Goal: Task Accomplishment & Management: Complete application form

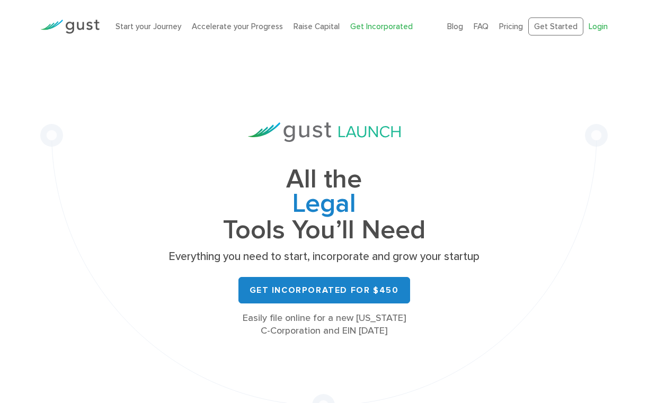
click at [601, 24] on link "Login" at bounding box center [598, 27] width 19 height 10
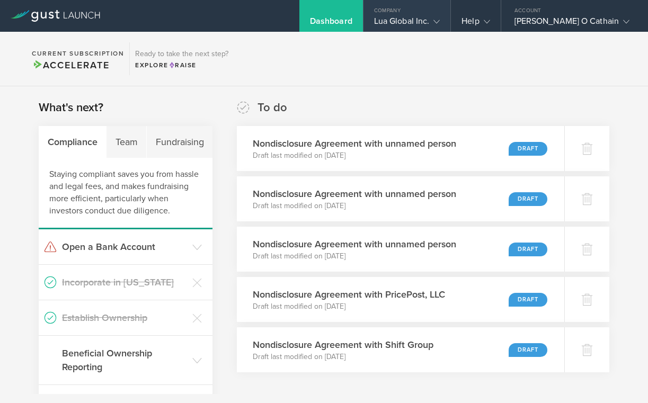
click at [440, 19] on div "Lua Global Inc." at bounding box center [407, 24] width 66 height 16
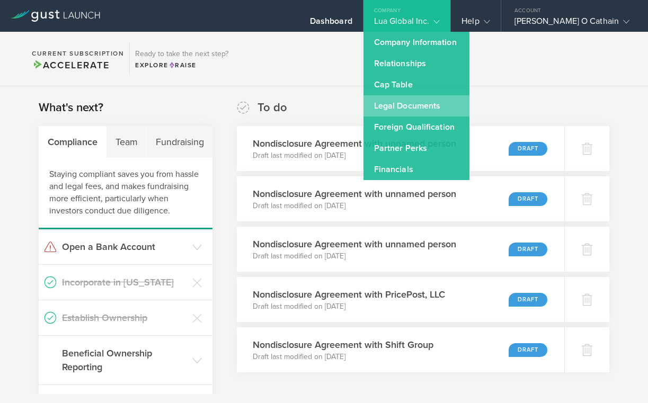
click at [435, 112] on link "Legal Documents" at bounding box center [416, 105] width 106 height 21
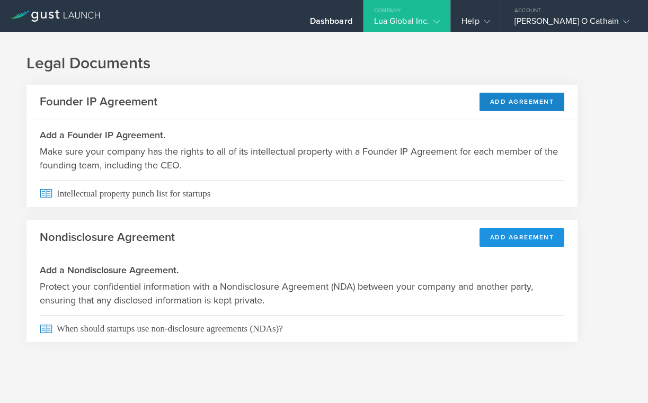
click at [501, 238] on button "Add Agreement" at bounding box center [521, 237] width 85 height 19
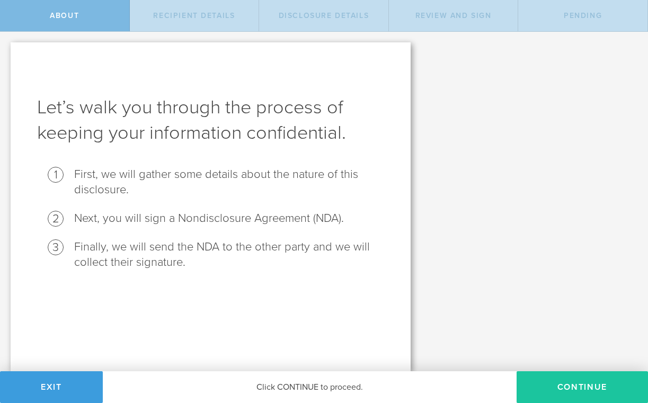
click at [551, 382] on button "Continue" at bounding box center [582, 387] width 131 height 32
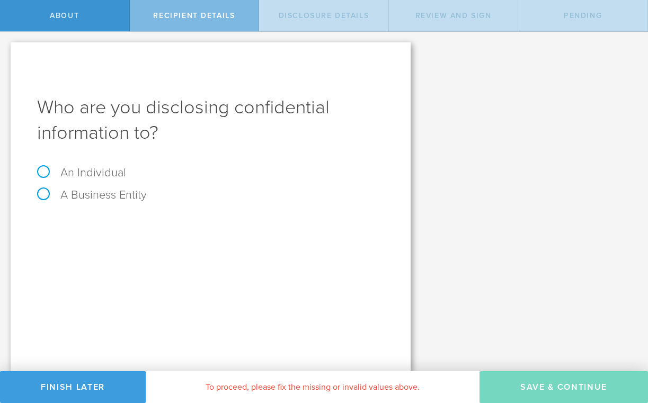
click at [95, 174] on label "An Individual" at bounding box center [81, 173] width 89 height 14
click at [7, 49] on input "An Individual" at bounding box center [3, 40] width 7 height 17
radio input "true"
click at [150, 225] on input "text" at bounding box center [251, 225] width 268 height 16
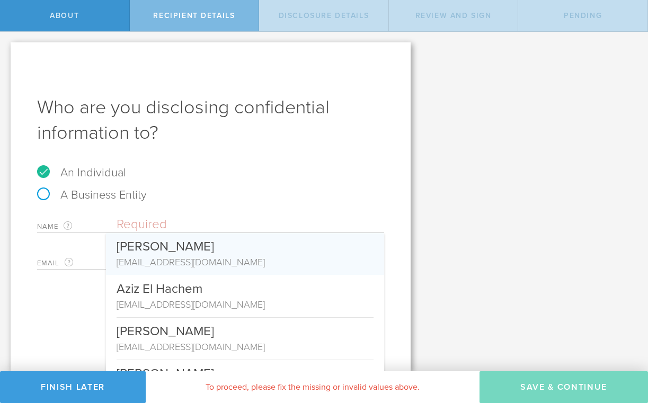
click at [90, 263] on label "Email The email address of the person that you are disclosing confidential info…" at bounding box center [76, 263] width 79 height 12
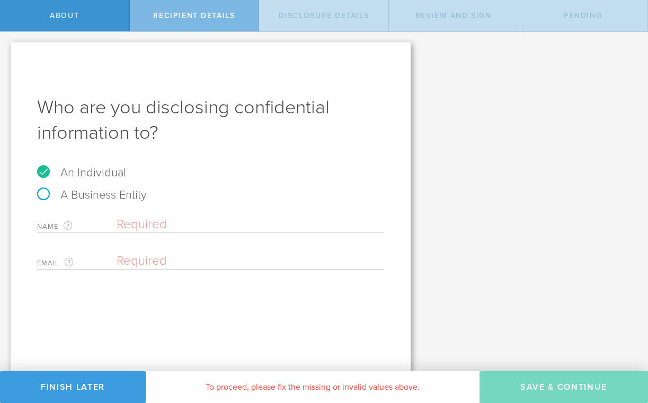
click at [124, 261] on input "email" at bounding box center [248, 261] width 262 height 16
paste input "[EMAIL_ADDRESS]"
type input "[EMAIL_ADDRESS]"
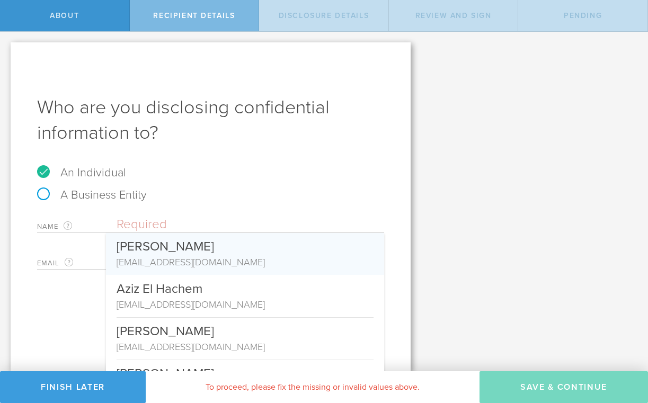
click at [162, 219] on input "text" at bounding box center [251, 225] width 268 height 16
paste input "[PERSON_NAME]"
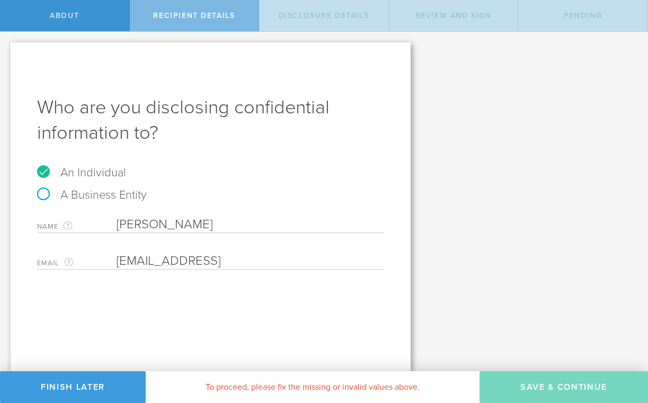
type input "[PERSON_NAME]"
click at [305, 296] on div "Who are you disclosing confidential information to? An Individual A Business En…" at bounding box center [211, 206] width 400 height 329
click at [192, 263] on input "email" at bounding box center [248, 261] width 262 height 16
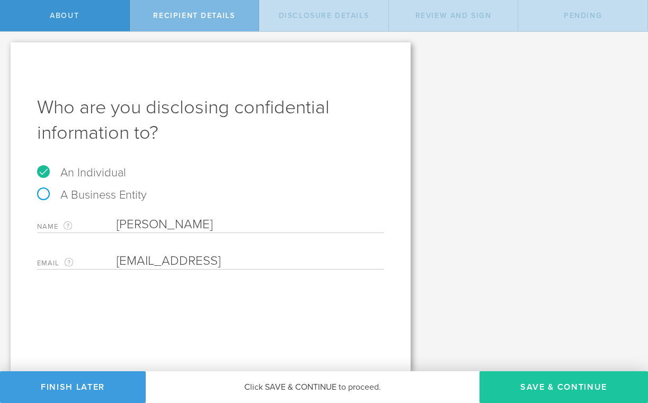
type input "[EMAIL_ADDRESS]"
click at [536, 391] on button "Save & Continue" at bounding box center [563, 387] width 168 height 32
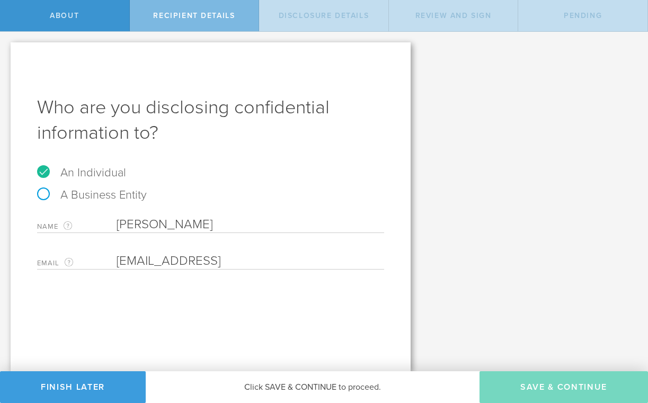
select select "string:5 years"
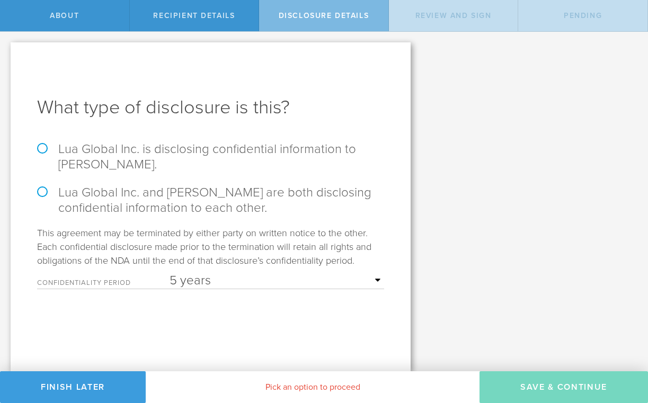
click at [93, 158] on label "Lua Global Inc. is disclosing confidential information to Sameer Noor." at bounding box center [210, 156] width 347 height 31
click at [7, 54] on input "Lua Global Inc. is disclosing confidential information to Sameer Noor." at bounding box center [3, 43] width 7 height 22
radio input "true"
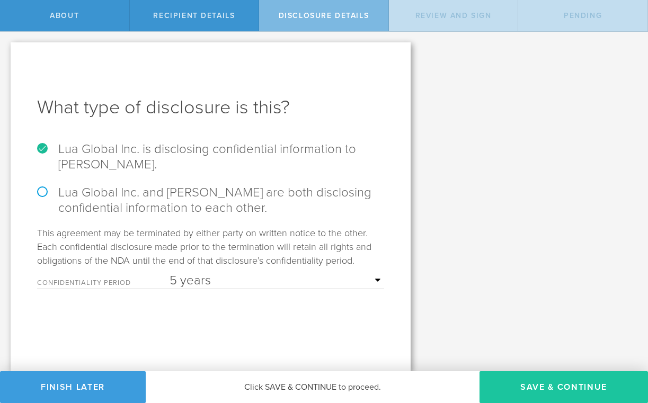
click at [515, 381] on button "Save & Continue" at bounding box center [563, 387] width 168 height 32
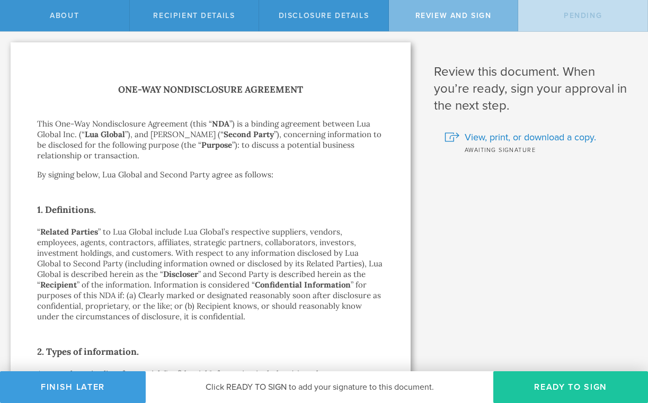
click at [514, 381] on button "Ready to Sign" at bounding box center [570, 387] width 155 height 32
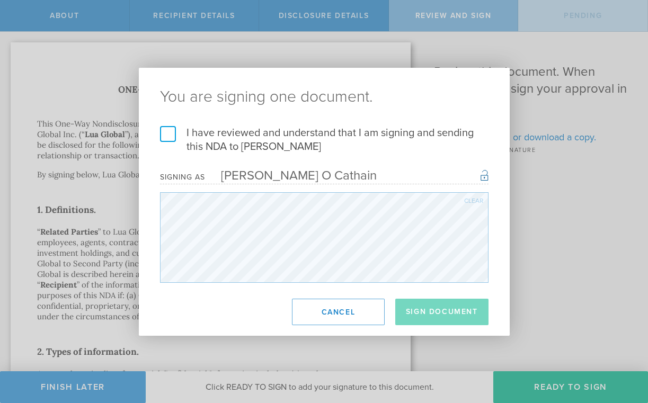
click at [164, 141] on label "I have reviewed and understand that I am signing and sending this NDA to Sameer…" at bounding box center [324, 140] width 328 height 28
click at [0, 0] on input "I have reviewed and understand that I am signing and sending this NDA to Sameer…" at bounding box center [0, 0] width 0 height 0
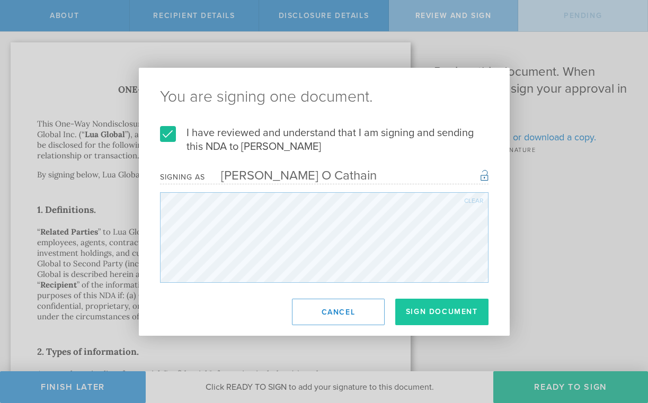
click at [422, 307] on button "Sign Document" at bounding box center [441, 312] width 93 height 26
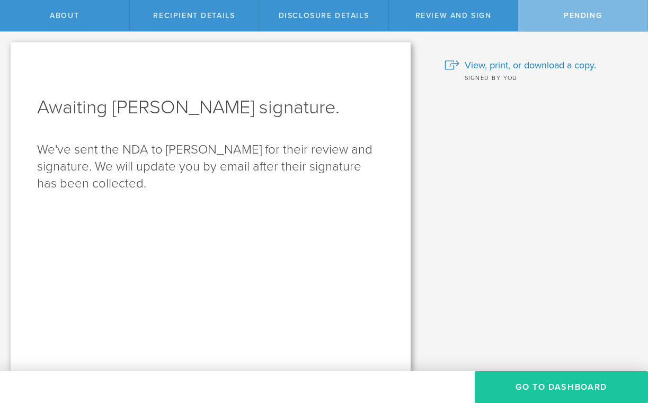
click at [522, 388] on button "Go to dashboard" at bounding box center [561, 387] width 173 height 32
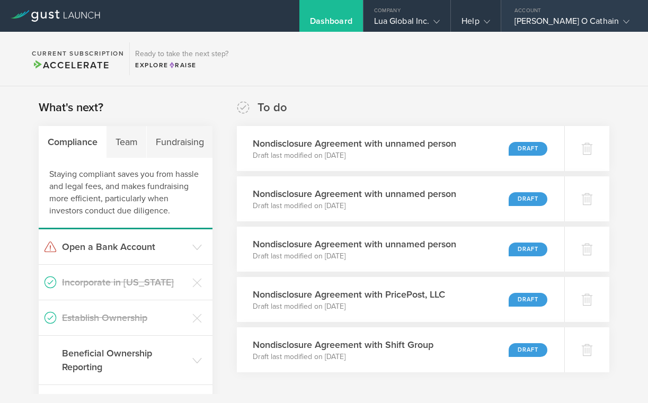
click at [563, 19] on div "Lorcan O Cathain" at bounding box center [571, 24] width 115 height 16
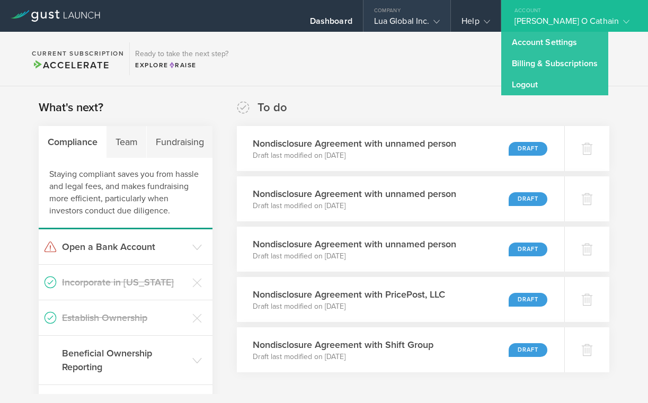
click at [431, 22] on div "Lua Global Inc." at bounding box center [407, 24] width 66 height 16
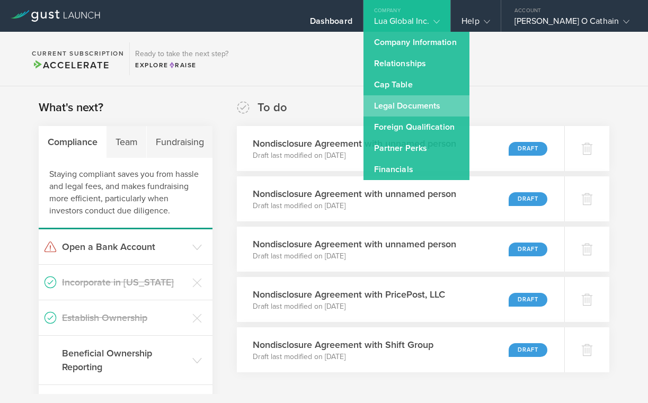
click at [431, 105] on link "Legal Documents" at bounding box center [416, 105] width 106 height 21
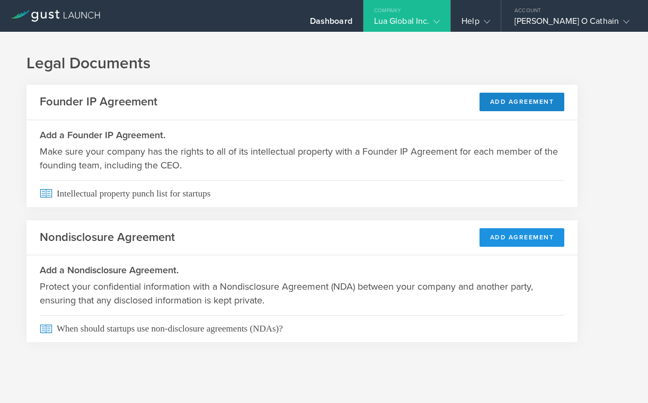
click at [505, 235] on button "Add Agreement" at bounding box center [521, 237] width 85 height 19
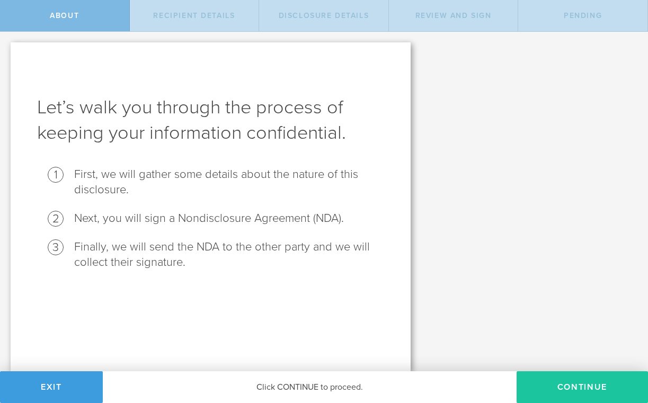
click at [566, 389] on button "Continue" at bounding box center [582, 387] width 131 height 32
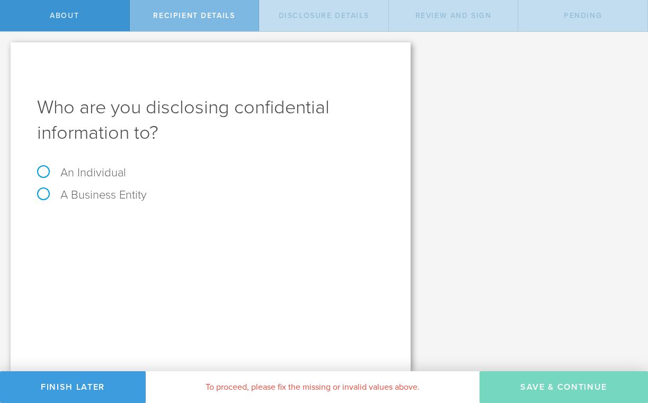
click at [99, 178] on label "An Individual" at bounding box center [81, 173] width 89 height 14
click at [7, 49] on input "An Individual" at bounding box center [3, 40] width 7 height 17
radio input "true"
click at [191, 207] on div "A Business Entity" at bounding box center [210, 200] width 347 height 22
click at [186, 214] on div "Name The first and last name of the person that you are disclosing confidential…" at bounding box center [210, 222] width 347 height 22
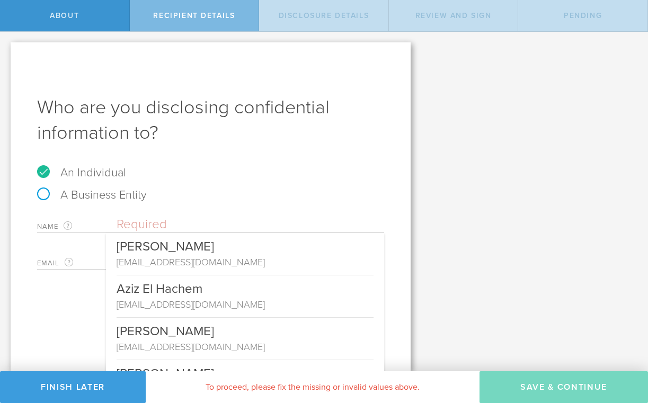
click at [171, 222] on input "text" at bounding box center [251, 225] width 268 height 16
paste input "[PERSON_NAME]"
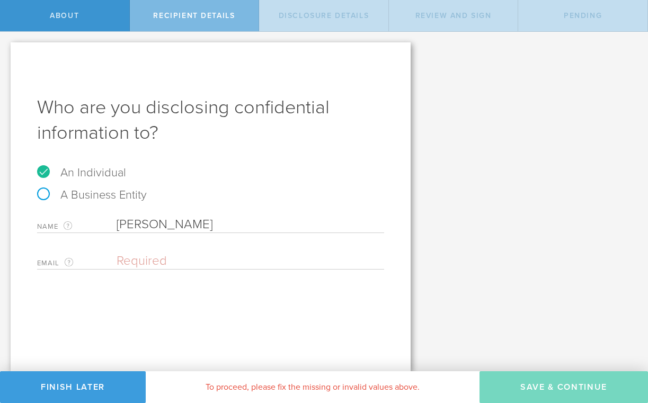
click at [149, 225] on input "[PERSON_NAME]" at bounding box center [251, 225] width 268 height 16
type input "[PERSON_NAME]"
click at [153, 253] on input "email" at bounding box center [248, 261] width 262 height 16
paste input "Ibrahim"
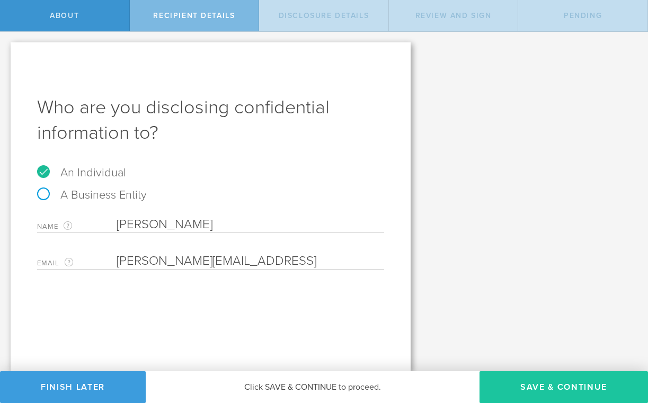
type input "Ibrahim@heylua.ai"
click at [532, 387] on button "Save & Continue" at bounding box center [563, 387] width 168 height 32
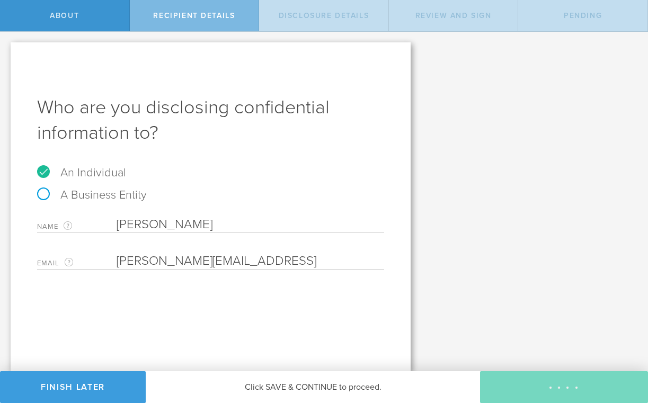
select select "string:5 years"
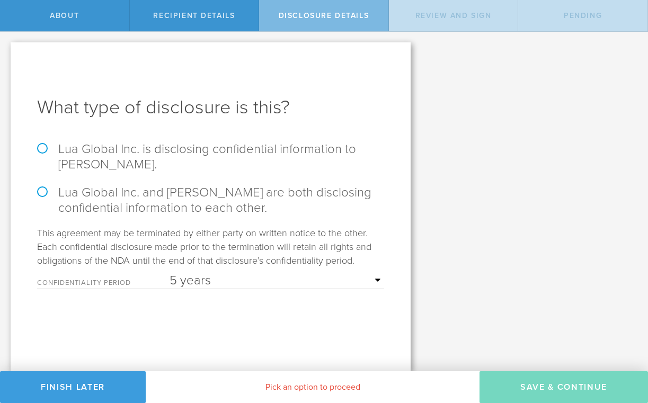
click at [70, 159] on label "Lua Global Inc. is disclosing confidential information to Ibrahim Saeed." at bounding box center [210, 156] width 347 height 31
click at [7, 54] on input "Lua Global Inc. is disclosing confidential information to Ibrahim Saeed." at bounding box center [3, 43] width 7 height 22
radio input "true"
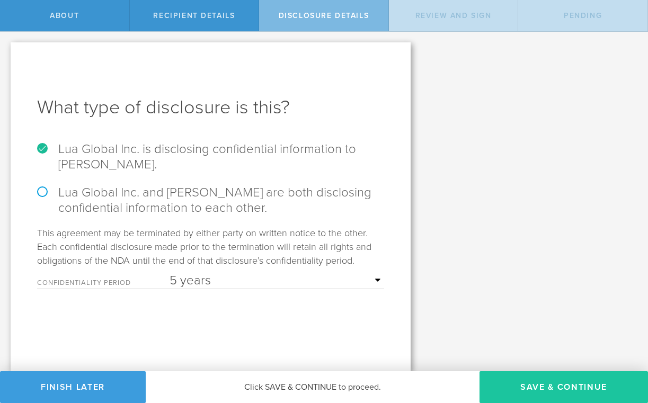
click at [521, 389] on button "Save & Continue" at bounding box center [563, 387] width 168 height 32
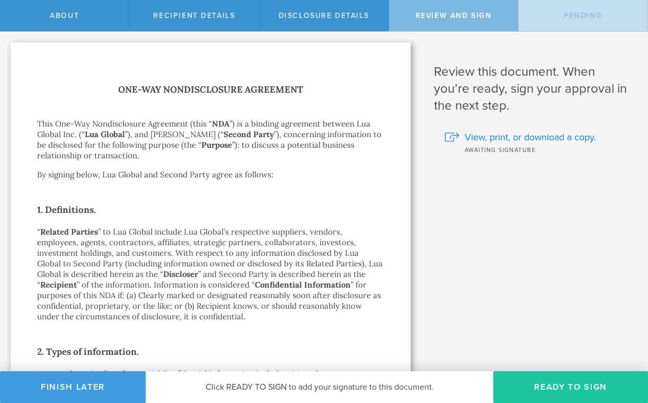
click at [522, 379] on button "Ready to Sign" at bounding box center [570, 387] width 155 height 32
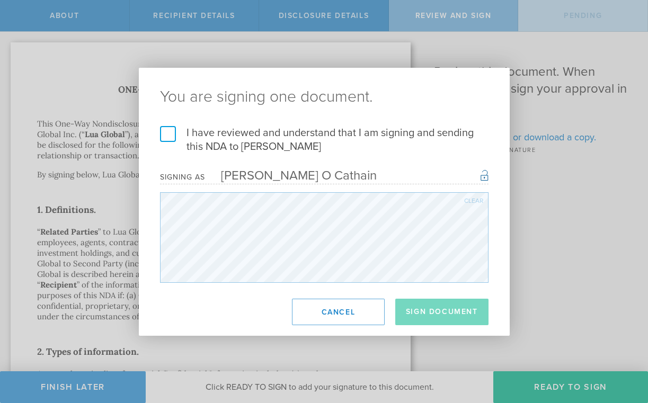
click at [165, 140] on label "I have reviewed and understand that I am signing and sending this NDA to Ibrahi…" at bounding box center [324, 140] width 328 height 28
click at [0, 0] on input "I have reviewed and understand that I am signing and sending this NDA to Ibrahi…" at bounding box center [0, 0] width 0 height 0
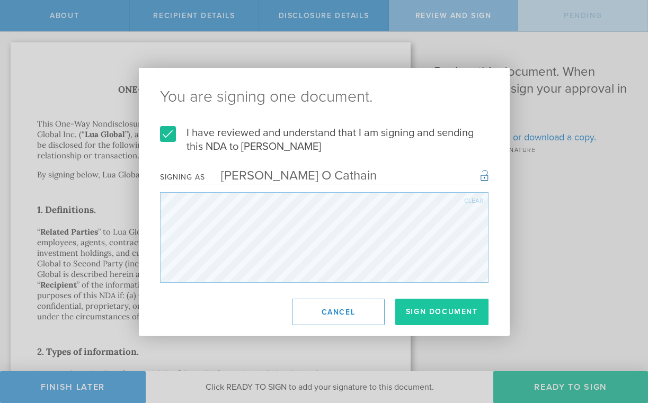
click at [436, 310] on button "Sign Document" at bounding box center [441, 312] width 93 height 26
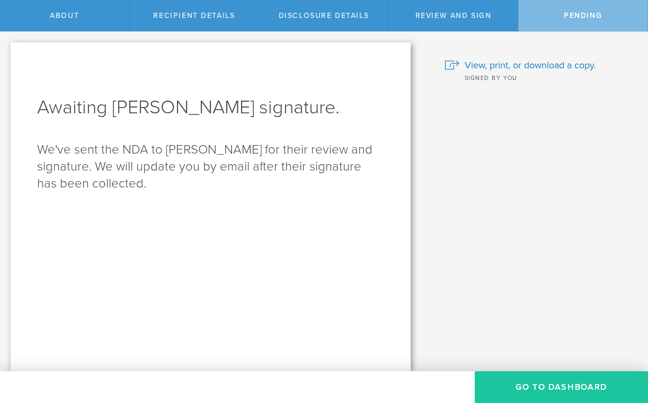
click at [525, 376] on button "Go to dashboard" at bounding box center [561, 387] width 173 height 32
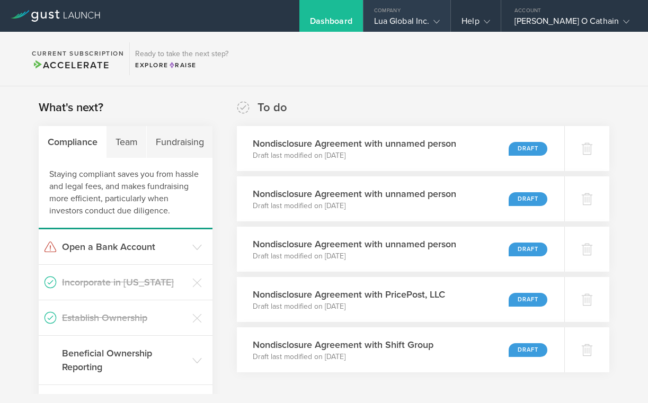
click at [440, 26] on div "Lua Global Inc." at bounding box center [407, 24] width 66 height 16
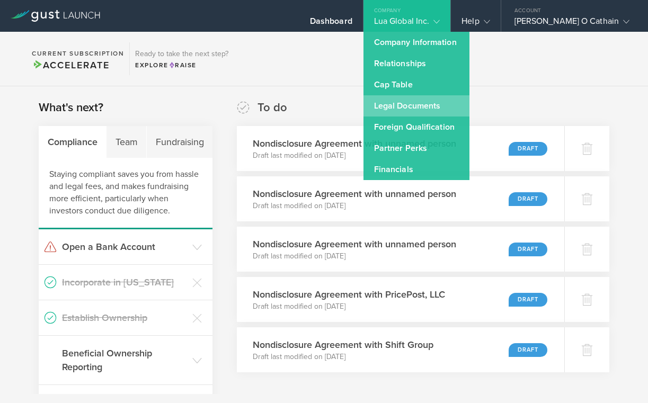
click at [440, 112] on link "Legal Documents" at bounding box center [416, 105] width 106 height 21
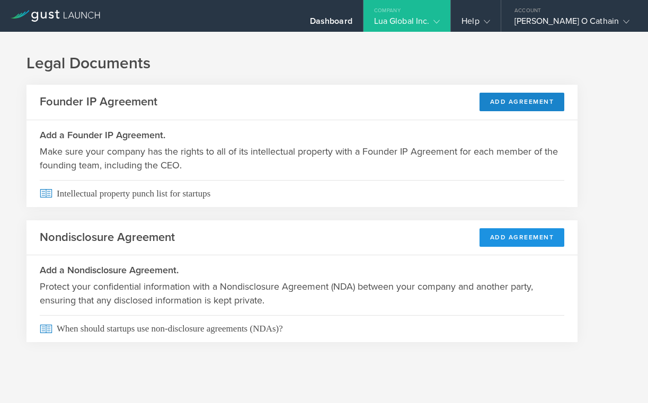
click at [512, 244] on button "Add Agreement" at bounding box center [521, 237] width 85 height 19
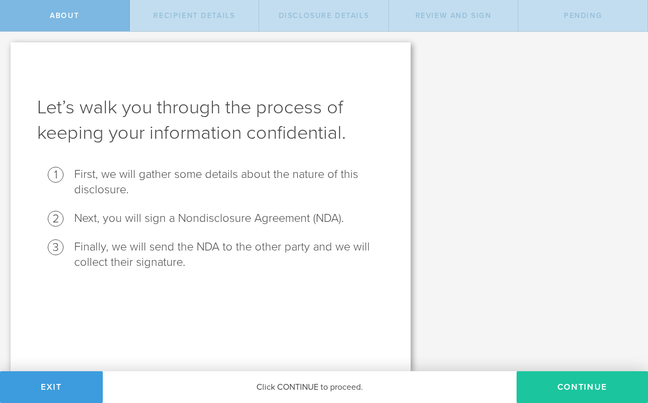
click at [569, 397] on button "Continue" at bounding box center [582, 387] width 131 height 32
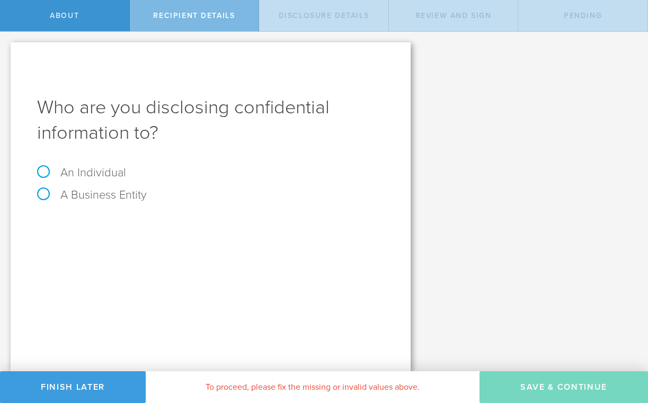
click at [106, 178] on label "An Individual" at bounding box center [81, 173] width 89 height 14
click at [7, 49] on input "An Individual" at bounding box center [3, 40] width 7 height 17
radio input "true"
click at [135, 221] on input "text" at bounding box center [251, 225] width 268 height 16
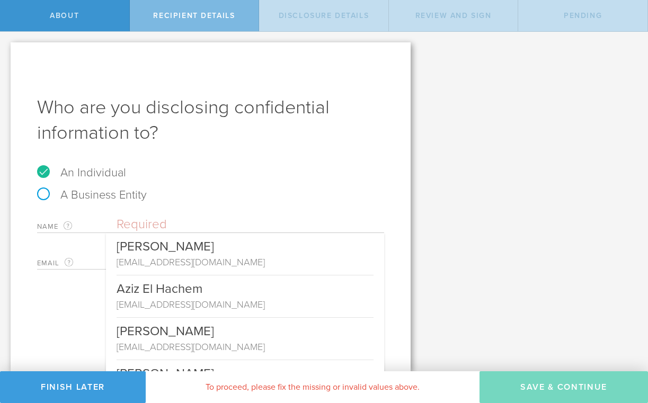
paste input "[PERSON_NAME]"
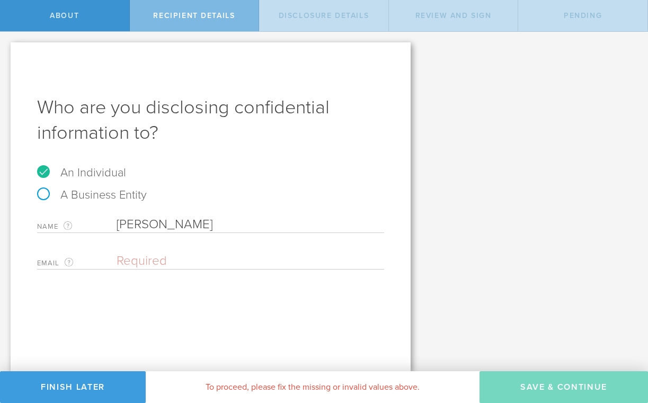
click at [139, 226] on input "[PERSON_NAME]" at bounding box center [251, 225] width 268 height 16
type input "[PERSON_NAME]"
click at [83, 251] on div "Email The email address of the person that you are disclosing confidential info…" at bounding box center [210, 259] width 347 height 22
click at [145, 253] on div "Email The email address of the person that you are disclosing confidential info…" at bounding box center [210, 259] width 347 height 22
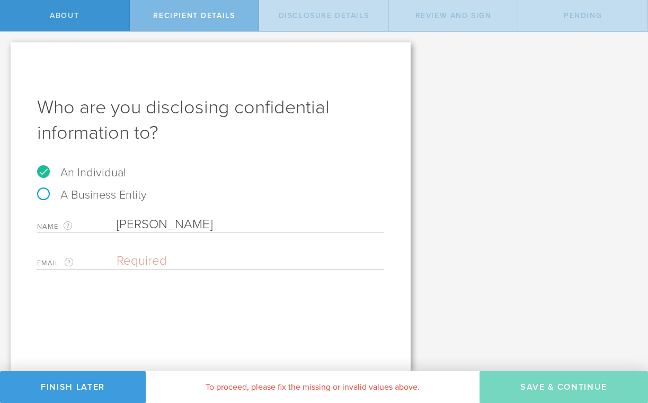
click at [144, 260] on input "email" at bounding box center [248, 261] width 262 height 16
paste input "[PERSON_NAME]"
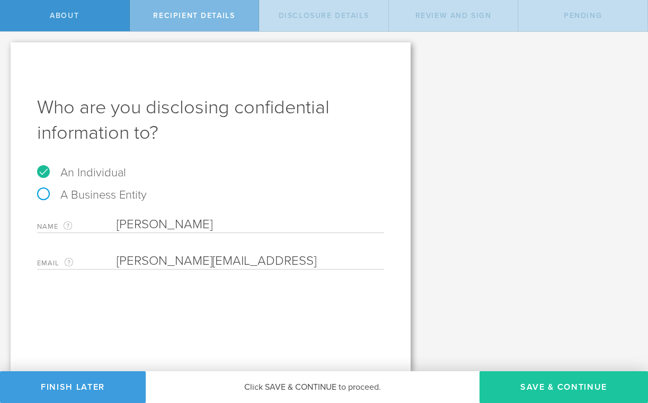
type input "[PERSON_NAME][EMAIL_ADDRESS]"
click at [517, 387] on button "Save & Continue" at bounding box center [563, 387] width 168 height 32
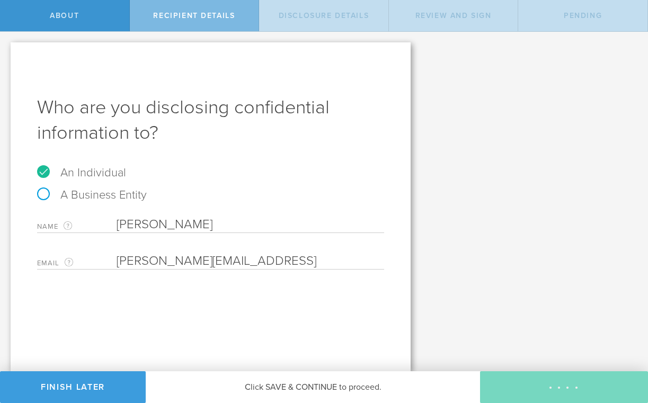
select select "string:5 years"
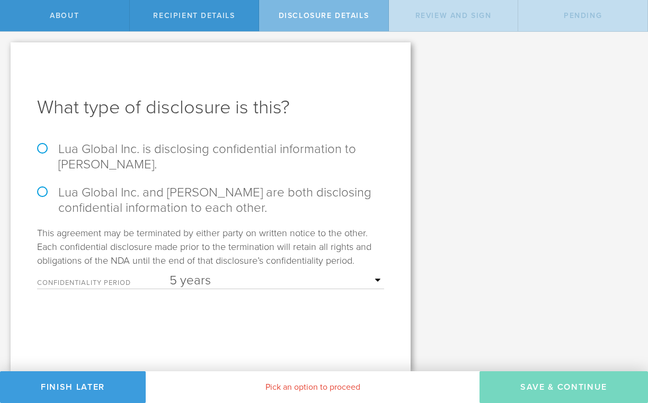
click at [93, 155] on label "Lua Global Inc. is disclosing confidential information to [PERSON_NAME]." at bounding box center [210, 156] width 347 height 31
click at [7, 54] on input "Lua Global Inc. is disclosing confidential information to [PERSON_NAME]." at bounding box center [3, 43] width 7 height 22
radio input "true"
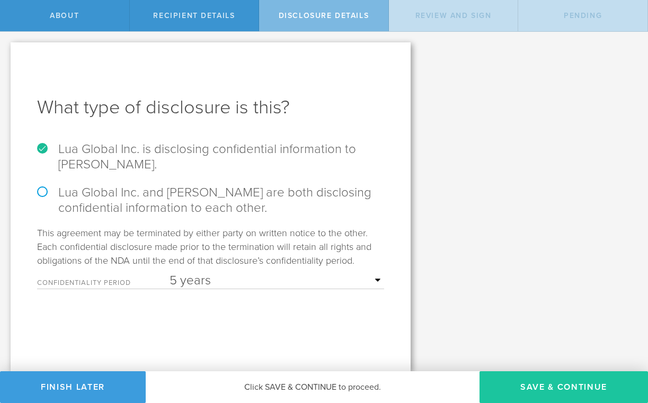
click at [559, 384] on button "Save & Continue" at bounding box center [563, 387] width 168 height 32
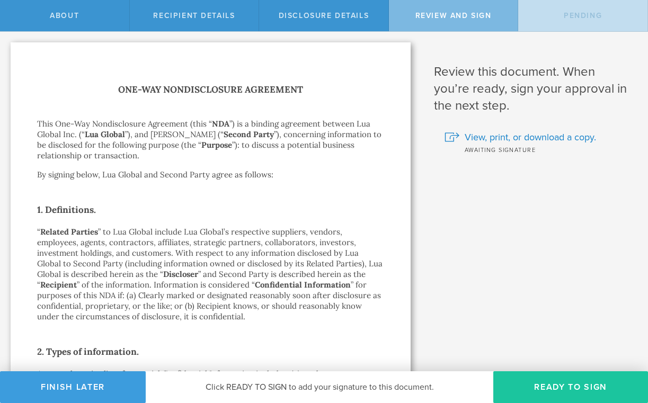
click at [522, 378] on button "Ready to Sign" at bounding box center [570, 387] width 155 height 32
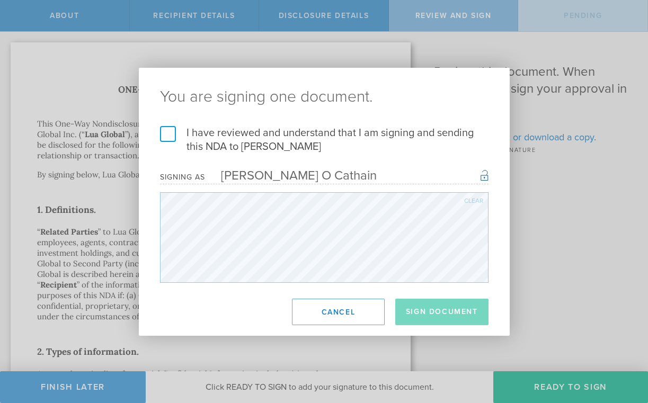
click at [170, 140] on label "I have reviewed and understand that I am signing and sending this NDA to [PERSO…" at bounding box center [324, 140] width 328 height 28
click at [0, 0] on input "I have reviewed and understand that I am signing and sending this NDA to [PERSO…" at bounding box center [0, 0] width 0 height 0
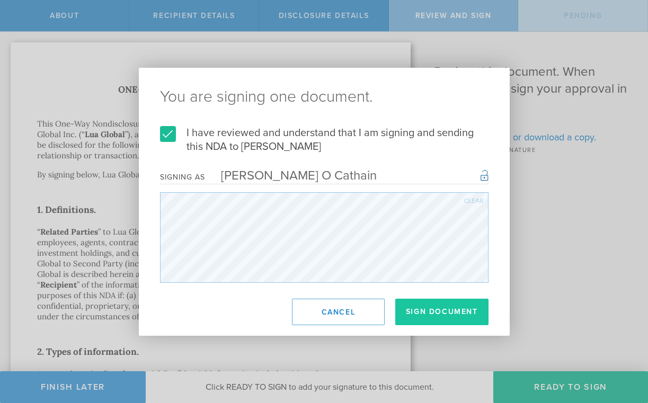
click at [425, 314] on button "Sign Document" at bounding box center [441, 312] width 93 height 26
